Goal: Task Accomplishment & Management: Use online tool/utility

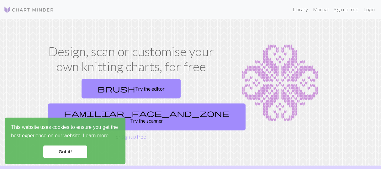
click at [55, 149] on link "Got it!" at bounding box center [65, 152] width 44 height 13
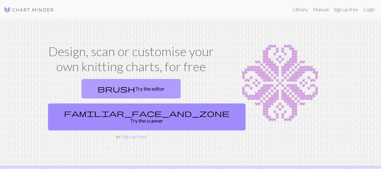
click at [94, 91] on link "brush Try the editor" at bounding box center [131, 88] width 99 height 19
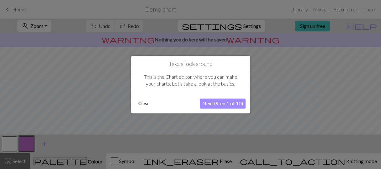
click at [234, 101] on button "Next (Step 1 of 10)" at bounding box center [223, 103] width 46 height 10
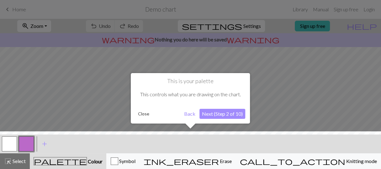
click at [221, 115] on button "Next (Step 2 of 10)" at bounding box center [222, 114] width 46 height 10
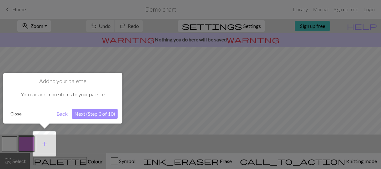
click at [81, 112] on button "Next (Step 3 of 10)" at bounding box center [95, 114] width 46 height 10
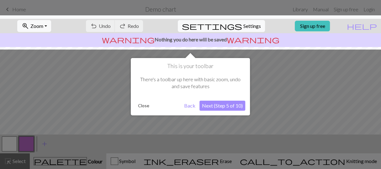
click at [225, 108] on button "Next (Step 5 of 10)" at bounding box center [222, 106] width 46 height 10
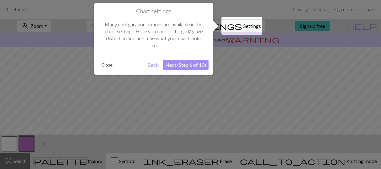
click at [177, 66] on button "Next (Step 6 of 10)" at bounding box center [186, 65] width 46 height 10
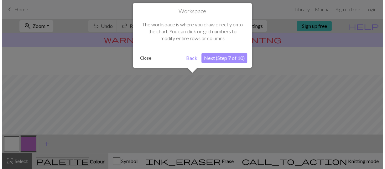
scroll to position [37, 0]
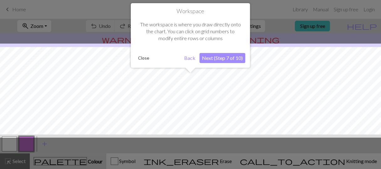
click at [218, 57] on button "Next (Step 7 of 10)" at bounding box center [222, 58] width 46 height 10
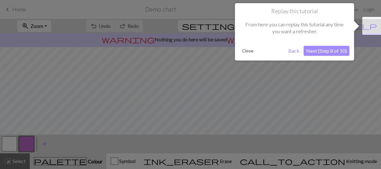
click at [324, 50] on button "Next (Step 8 of 10)" at bounding box center [327, 51] width 46 height 10
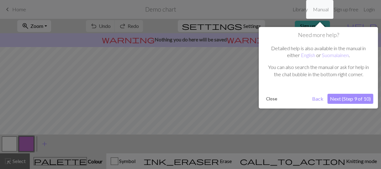
click at [360, 96] on button "Next (Step 9 of 10)" at bounding box center [350, 99] width 46 height 10
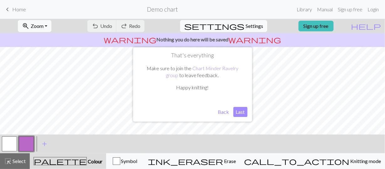
click at [211, 39] on p "warning Nothing you do here will be saved warning" at bounding box center [193, 40] width 380 height 8
click at [242, 114] on button "Last" at bounding box center [241, 112] width 14 height 10
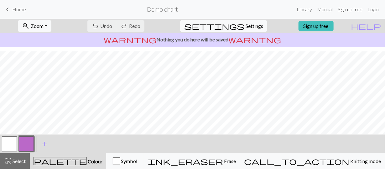
click at [349, 9] on link "Sign up free" at bounding box center [351, 9] width 30 height 13
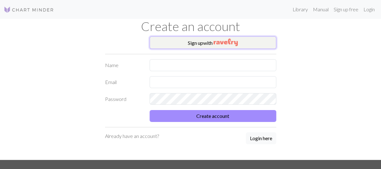
click at [224, 43] on img "button" at bounding box center [226, 43] width 24 height 8
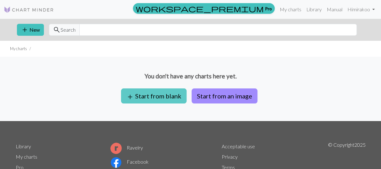
click at [129, 93] on span "add" at bounding box center [130, 97] width 8 height 9
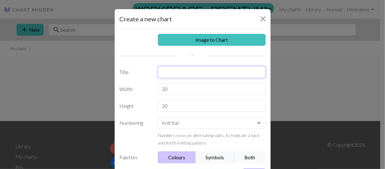
click at [182, 69] on input "text" at bounding box center [212, 72] width 108 height 12
type input "L"
type input "s"
type input "Sormikkaat"
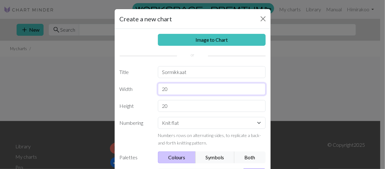
click at [184, 87] on input "20" at bounding box center [212, 89] width 108 height 12
type input "2"
type input "22"
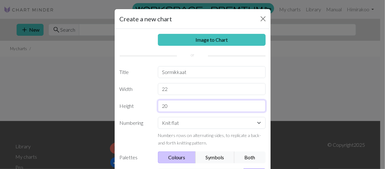
click at [179, 109] on input "20" at bounding box center [212, 106] width 108 height 12
type input "2"
type input "50"
click at [209, 126] on select "Knit flat Knit in the round Lace knitting Cross stitch" at bounding box center [212, 123] width 108 height 12
click at [139, 125] on label "Numbering" at bounding box center [135, 131] width 39 height 29
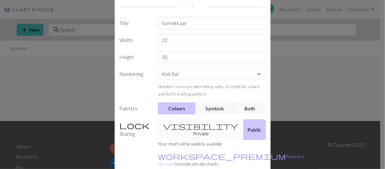
scroll to position [48, 0]
click at [194, 124] on div "visibility Private Public" at bounding box center [211, 130] width 115 height 20
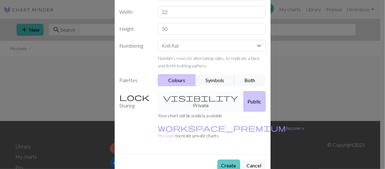
click at [226, 160] on button "Create" at bounding box center [229, 166] width 23 height 12
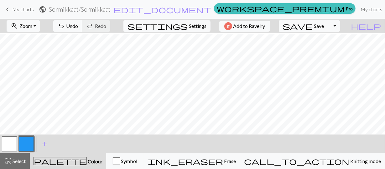
scroll to position [113, 0]
click at [198, 24] on span "Settings" at bounding box center [198, 26] width 18 height 8
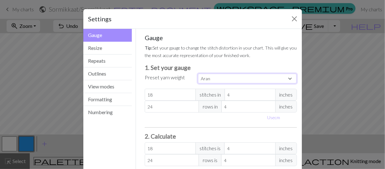
click at [226, 79] on select "Custom Square Lace Light Fingering Fingering Sport Double knit Worsted Aran Bul…" at bounding box center [247, 79] width 99 height 10
select select "dk"
click at [198, 74] on select "Custom Square Lace Light Fingering Fingering Sport Double knit Worsted Aran Bul…" at bounding box center [247, 79] width 99 height 10
type input "22"
type input "30"
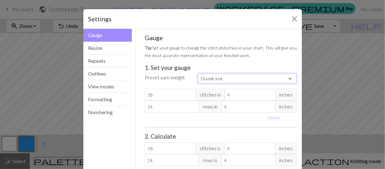
type input "22"
type input "30"
drag, startPoint x: 167, startPoint y: 121, endPoint x: 173, endPoint y: 119, distance: 6.5
click at [173, 119] on div "Use cm" at bounding box center [221, 118] width 160 height 10
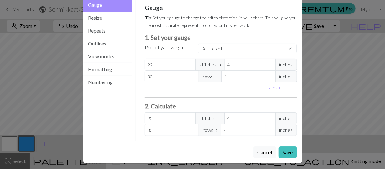
scroll to position [30, 0]
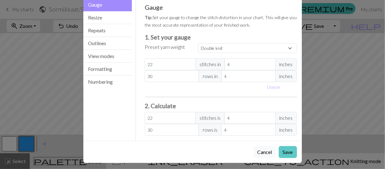
click at [289, 151] on button "Save" at bounding box center [288, 152] width 18 height 12
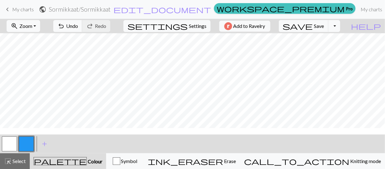
scroll to position [234, 0]
click at [78, 24] on span "Undo" at bounding box center [72, 26] width 12 height 6
click at [78, 25] on span "Undo" at bounding box center [72, 26] width 12 height 6
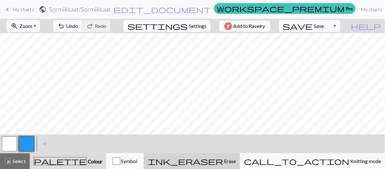
click at [236, 161] on span "Erase" at bounding box center [229, 161] width 13 height 6
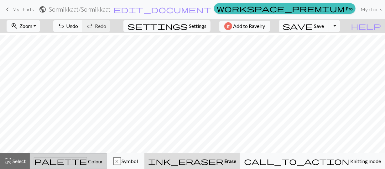
click at [96, 162] on div "palette Colour Colour" at bounding box center [68, 161] width 69 height 8
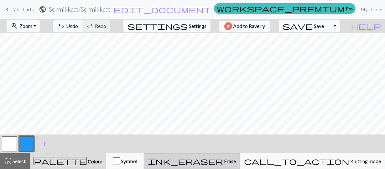
click at [236, 159] on span "Erase" at bounding box center [229, 161] width 13 height 6
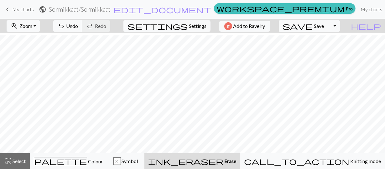
click at [236, 160] on span "Erase" at bounding box center [230, 161] width 13 height 6
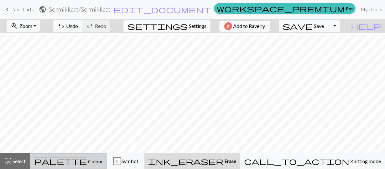
click at [102, 159] on div "palette Colour Colour" at bounding box center [68, 161] width 69 height 8
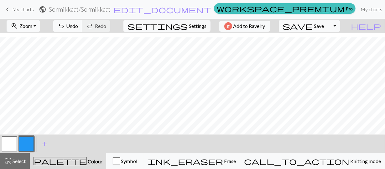
scroll to position [242, 0]
click at [40, 23] on button "zoom_in Zoom Zoom" at bounding box center [24, 26] width 34 height 12
click at [24, 77] on button "50%" at bounding box center [32, 75] width 50 height 10
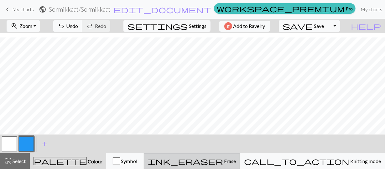
click at [236, 162] on span "Erase" at bounding box center [229, 161] width 13 height 6
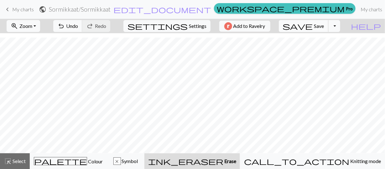
click at [325, 25] on span "Save" at bounding box center [320, 26] width 10 height 6
click at [183, 24] on span "settings" at bounding box center [158, 26] width 60 height 9
select select "dk"
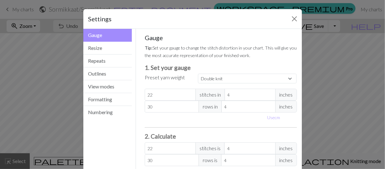
scroll to position [31, 0]
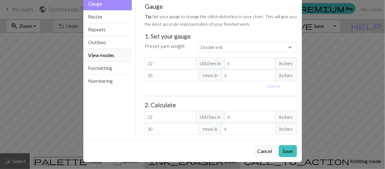
click at [92, 56] on button "View modes" at bounding box center [107, 55] width 49 height 13
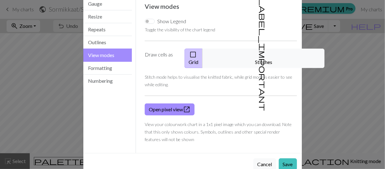
click at [197, 52] on span "check_box_outline_blank" at bounding box center [193, 54] width 8 height 9
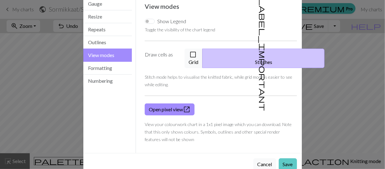
click at [285, 158] on button "Save" at bounding box center [288, 164] width 18 height 12
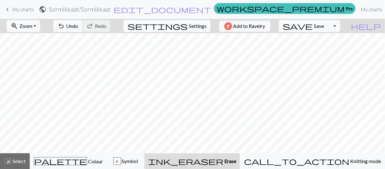
click at [189, 24] on span "Settings" at bounding box center [198, 26] width 18 height 8
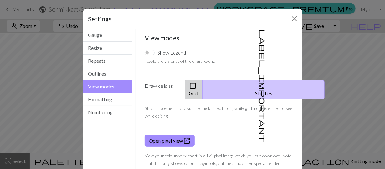
click at [203, 87] on button "check_box_outline_blank Grid" at bounding box center [194, 89] width 18 height 19
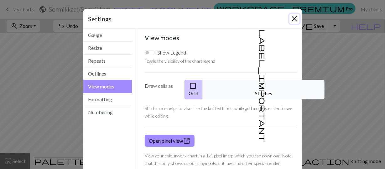
click at [293, 20] on button "Close" at bounding box center [295, 19] width 10 height 10
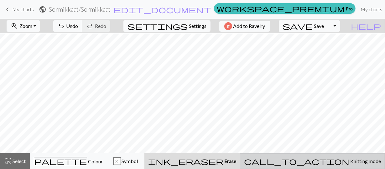
click at [350, 162] on span "Knitting mode" at bounding box center [366, 161] width 32 height 6
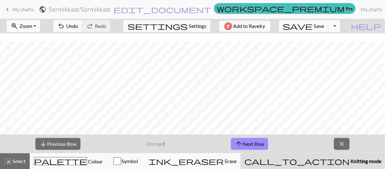
scroll to position [82, 0]
click at [138, 161] on span "Symbol" at bounding box center [129, 161] width 17 height 6
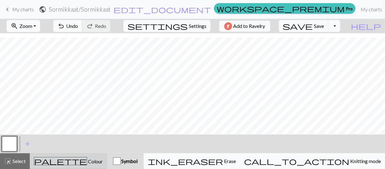
click at [103, 161] on div "palette Colour Colour" at bounding box center [68, 161] width 69 height 8
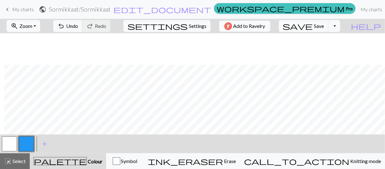
scroll to position [82, 4]
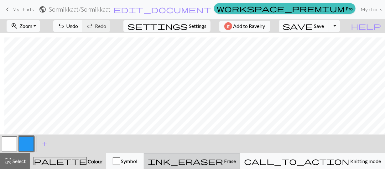
click at [236, 162] on span "Erase" at bounding box center [229, 161] width 13 height 6
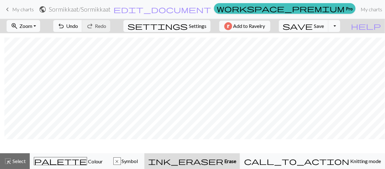
scroll to position [63, 4]
click at [78, 25] on span "Undo" at bounding box center [72, 26] width 12 height 6
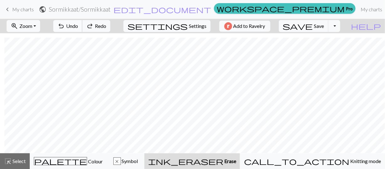
click at [78, 25] on span "Undo" at bounding box center [72, 26] width 12 height 6
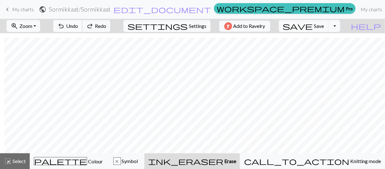
click at [78, 25] on span "Undo" at bounding box center [72, 26] width 12 height 6
click at [194, 25] on span "Settings" at bounding box center [198, 26] width 18 height 8
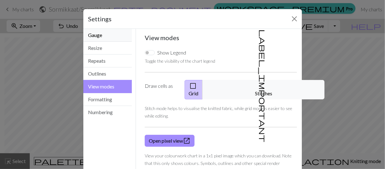
click at [105, 34] on button "Gauge" at bounding box center [107, 35] width 49 height 13
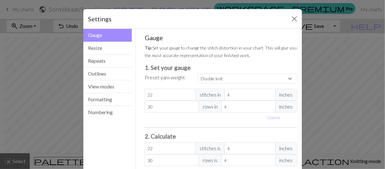
scroll to position [31, 0]
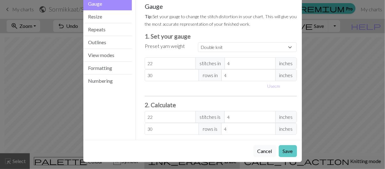
click at [287, 151] on button "Save" at bounding box center [288, 151] width 18 height 12
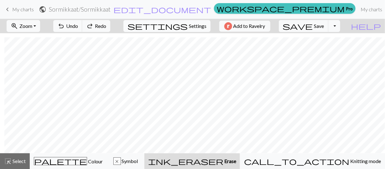
click at [194, 28] on span "Settings" at bounding box center [198, 26] width 18 height 8
select select "dk"
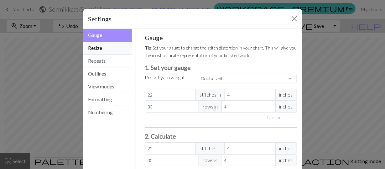
click at [95, 50] on button "Resize" at bounding box center [107, 48] width 49 height 13
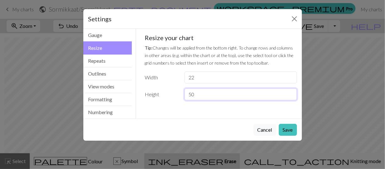
click at [203, 95] on input "50" at bounding box center [241, 94] width 112 height 12
type input "4"
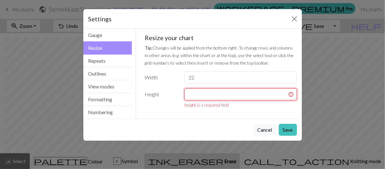
type input "5"
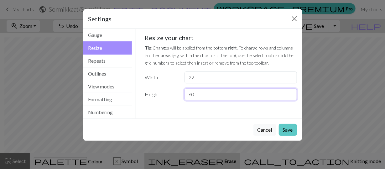
type input "60"
click at [292, 130] on button "Save" at bounding box center [288, 130] width 18 height 12
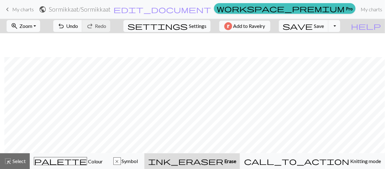
scroll to position [94, 4]
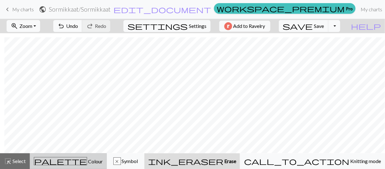
click at [87, 160] on span "Colour" at bounding box center [95, 161] width 16 height 6
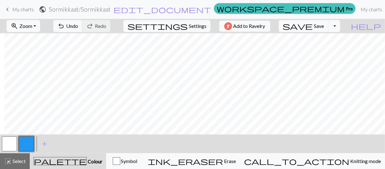
click at [87, 161] on span "Colour" at bounding box center [95, 161] width 16 height 6
click at [43, 144] on span "add" at bounding box center [45, 144] width 8 height 9
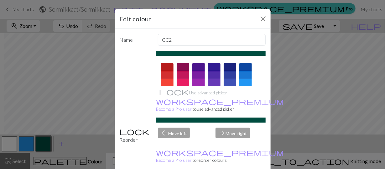
click at [162, 82] on div at bounding box center [167, 83] width 13 height 8
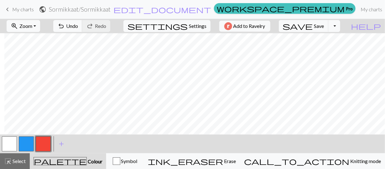
drag, startPoint x: 20, startPoint y: 146, endPoint x: 17, endPoint y: 147, distance: 3.2
click at [17, 147] on div at bounding box center [9, 143] width 17 height 17
click at [26, 145] on button "button" at bounding box center [26, 143] width 15 height 15
click at [19, 142] on button "button" at bounding box center [26, 143] width 15 height 15
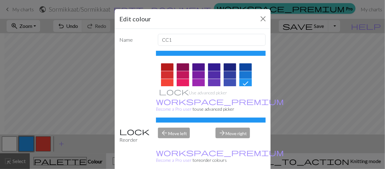
click at [245, 82] on icon at bounding box center [246, 84] width 8 height 8
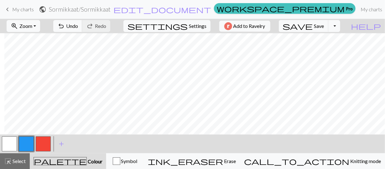
click at [43, 141] on button "button" at bounding box center [43, 143] width 15 height 15
click at [47, 141] on button "button" at bounding box center [43, 143] width 15 height 15
click at [47, 141] on div "Edit colour Name CC2 Use advanced picker workspace_premium Become a Pro user to…" at bounding box center [192, 84] width 385 height 169
click at [87, 162] on span "Colour" at bounding box center [95, 161] width 16 height 6
click at [87, 160] on span "Colour" at bounding box center [95, 161] width 16 height 6
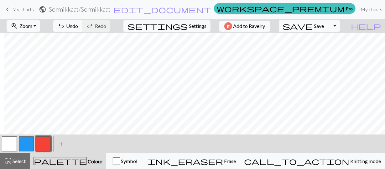
click at [48, 147] on button "button" at bounding box center [43, 143] width 15 height 15
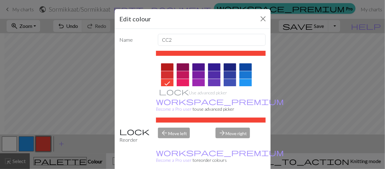
click at [161, 78] on div at bounding box center [167, 75] width 13 height 8
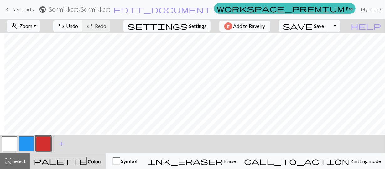
click at [22, 144] on button "button" at bounding box center [26, 143] width 15 height 15
click at [94, 164] on div "palette Colour Colour" at bounding box center [68, 161] width 69 height 8
click at [17, 163] on span "Select" at bounding box center [19, 161] width 14 height 6
click at [29, 143] on button "button" at bounding box center [26, 143] width 15 height 15
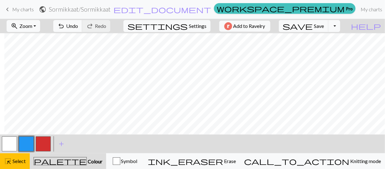
click at [29, 143] on button "button" at bounding box center [26, 143] width 15 height 15
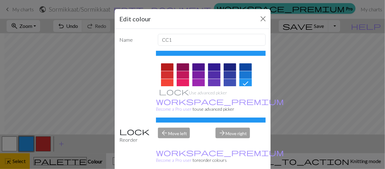
click at [244, 81] on icon at bounding box center [246, 84] width 8 height 8
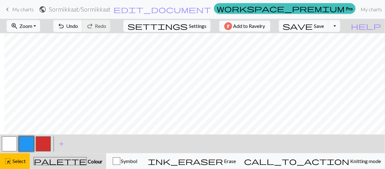
click at [27, 144] on button "button" at bounding box center [26, 143] width 15 height 15
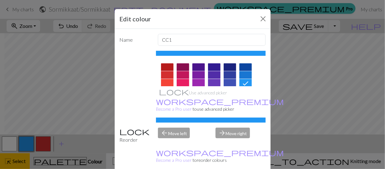
click at [77, 160] on div "Edit colour Name CC1 Use advanced picker workspace_premium Become a Pro user to…" at bounding box center [192, 84] width 385 height 169
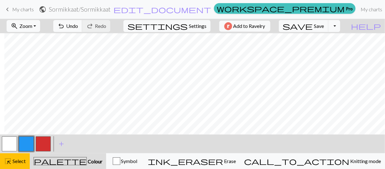
click at [87, 160] on span "Colour" at bounding box center [95, 161] width 16 height 6
click at [138, 160] on span "Symbol" at bounding box center [128, 161] width 17 height 6
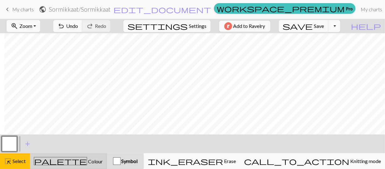
click at [87, 159] on span "Colour" at bounding box center [95, 161] width 16 height 6
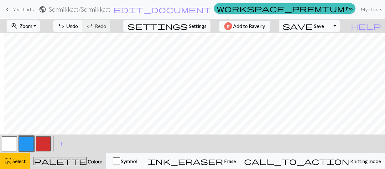
click at [29, 141] on button "button" at bounding box center [26, 143] width 15 height 15
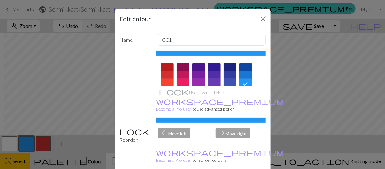
click at [243, 81] on icon at bounding box center [246, 84] width 8 height 8
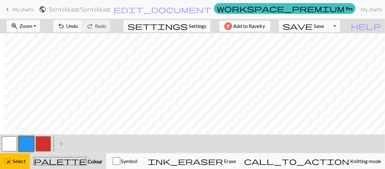
click at [6, 142] on button "button" at bounding box center [9, 143] width 15 height 15
click at [22, 157] on div "highlight_alt Select Select" at bounding box center [15, 161] width 22 height 8
click at [32, 142] on button "button" at bounding box center [26, 143] width 15 height 15
click at [40, 28] on button "zoom_in Zoom Zoom" at bounding box center [24, 26] width 34 height 12
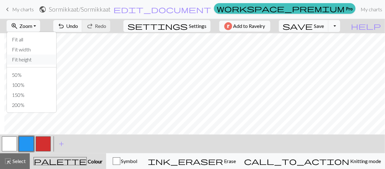
click at [34, 60] on button "Fit height" at bounding box center [32, 60] width 50 height 10
click at [65, 26] on span "undo" at bounding box center [61, 26] width 8 height 9
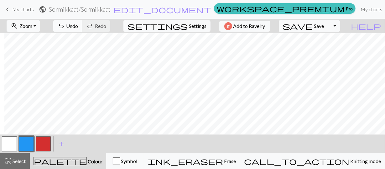
scroll to position [30, 4]
drag, startPoint x: 98, startPoint y: 27, endPoint x: 92, endPoint y: 27, distance: 6.0
click at [65, 27] on span "undo" at bounding box center [61, 26] width 8 height 9
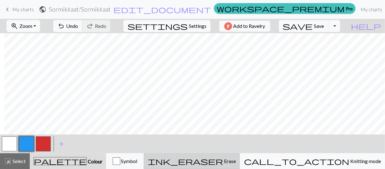
click at [236, 163] on span "Erase" at bounding box center [229, 161] width 13 height 6
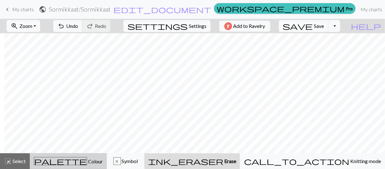
click at [101, 160] on div "palette Colour Colour" at bounding box center [68, 161] width 69 height 8
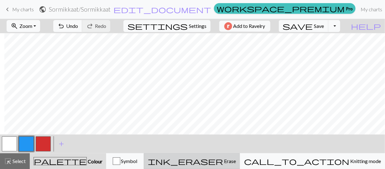
click at [236, 164] on div "ink_eraser Erase Erase" at bounding box center [192, 161] width 88 height 8
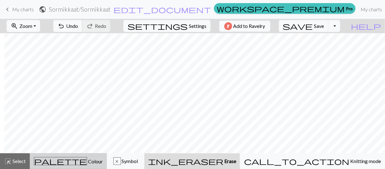
click at [105, 155] on button "palette Colour Colour" at bounding box center [68, 161] width 77 height 16
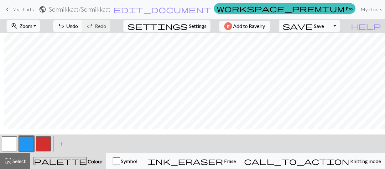
scroll to position [71, 4]
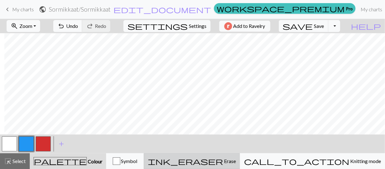
click at [225, 158] on div "ink_eraser Erase Erase" at bounding box center [192, 161] width 88 height 8
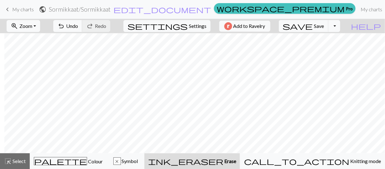
scroll to position [50, 4]
click at [358, 9] on link "My charts" at bounding box center [371, 9] width 27 height 13
click at [325, 28] on span "Save" at bounding box center [320, 26] width 10 height 6
click at [341, 25] on button "Toggle Dropdown" at bounding box center [335, 26] width 12 height 12
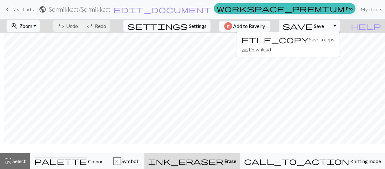
scroll to position [9, 4]
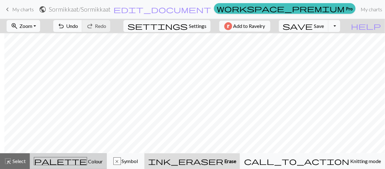
click at [87, 162] on span "Colour" at bounding box center [95, 161] width 16 height 6
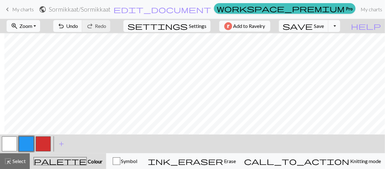
scroll to position [11, 4]
click at [82, 22] on button "undo Undo Undo" at bounding box center [67, 26] width 29 height 12
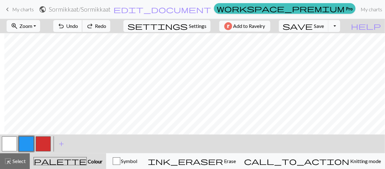
click at [82, 22] on button "undo Undo Undo" at bounding box center [67, 26] width 29 height 12
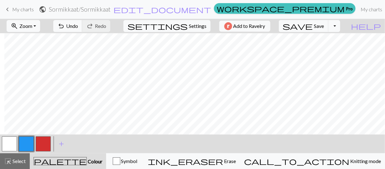
click at [96, 20] on div "undo Undo Undo redo Redo Redo" at bounding box center [82, 26] width 66 height 14
click at [78, 24] on span "Undo" at bounding box center [72, 26] width 12 height 6
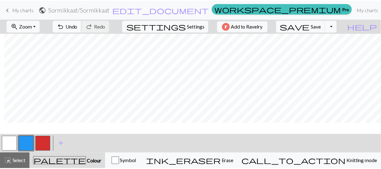
scroll to position [31, 4]
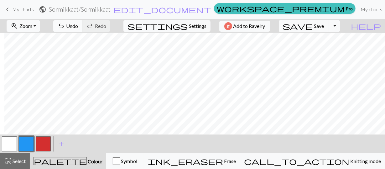
click at [82, 22] on button "undo Undo Undo" at bounding box center [67, 26] width 29 height 12
click at [78, 23] on span "Undo" at bounding box center [72, 26] width 12 height 6
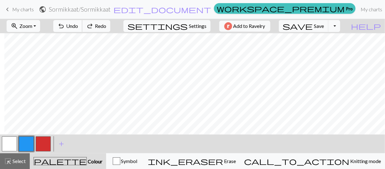
click at [78, 23] on span "Undo" at bounding box center [72, 26] width 12 height 6
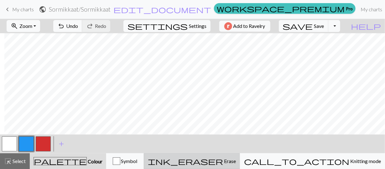
click at [236, 158] on div "ink_eraser Erase Erase" at bounding box center [192, 161] width 88 height 8
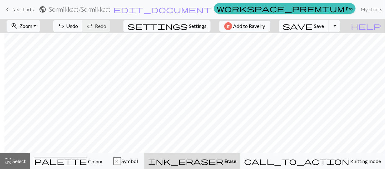
click at [325, 24] on span "Save" at bounding box center [320, 26] width 10 height 6
click at [358, 9] on link "My charts" at bounding box center [371, 9] width 27 height 13
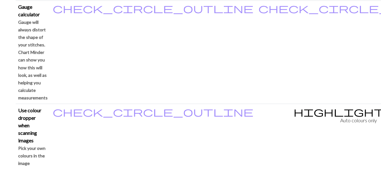
scroll to position [618, 0]
